Goal: Navigation & Orientation: Go to known website

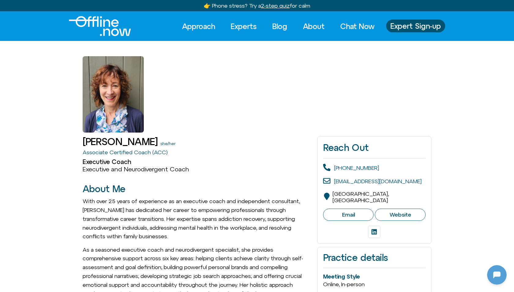
click at [119, 21] on img "Logo" at bounding box center [100, 26] width 62 height 20
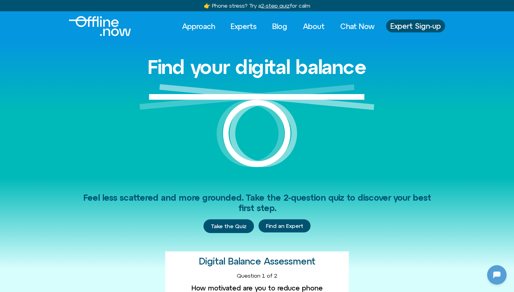
click at [119, 21] on img "Logo" at bounding box center [100, 26] width 62 height 20
